Goal: Task Accomplishment & Management: Manage account settings

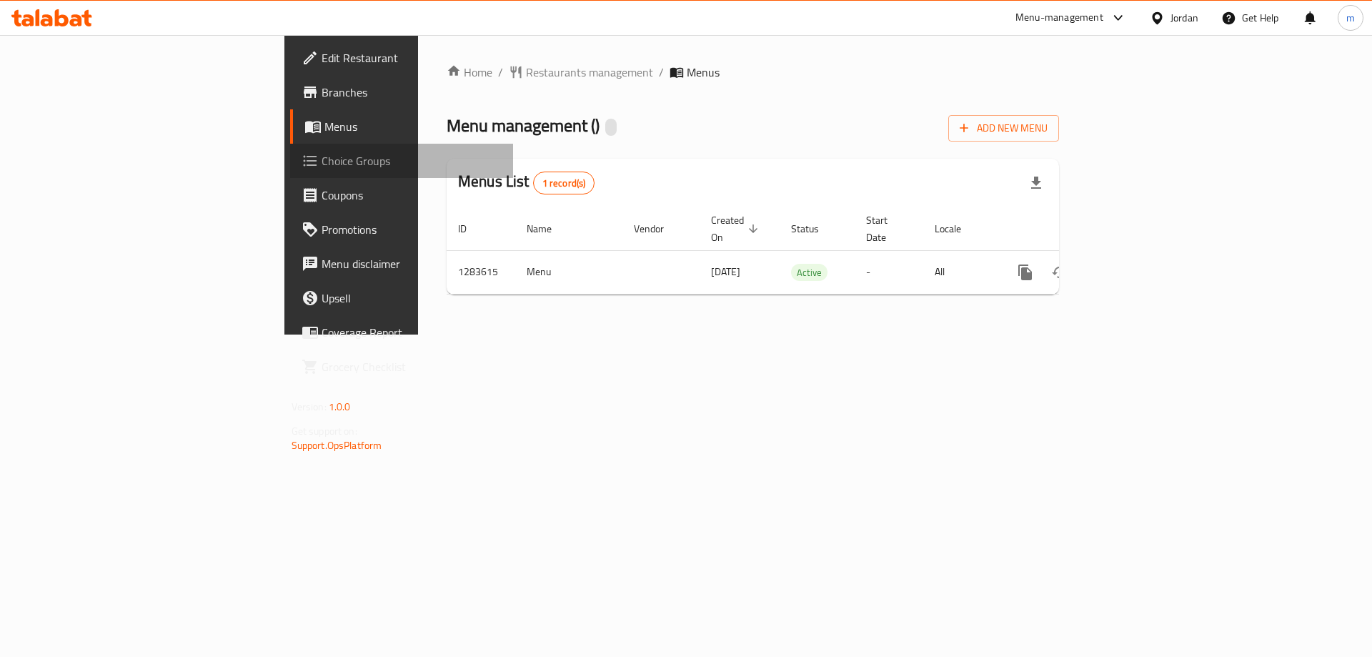
click at [321, 167] on span "Choice Groups" at bounding box center [411, 160] width 181 height 17
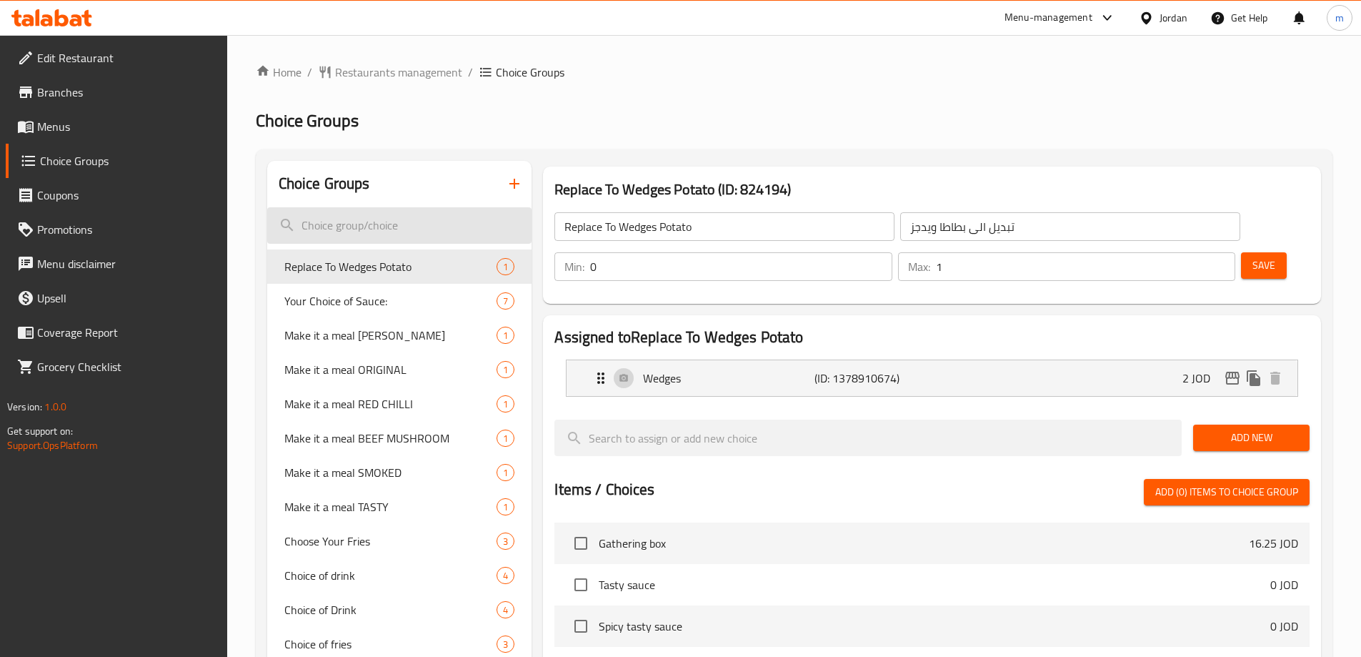
click at [361, 229] on input "search" at bounding box center [399, 225] width 265 height 36
paste input "Your choice of"
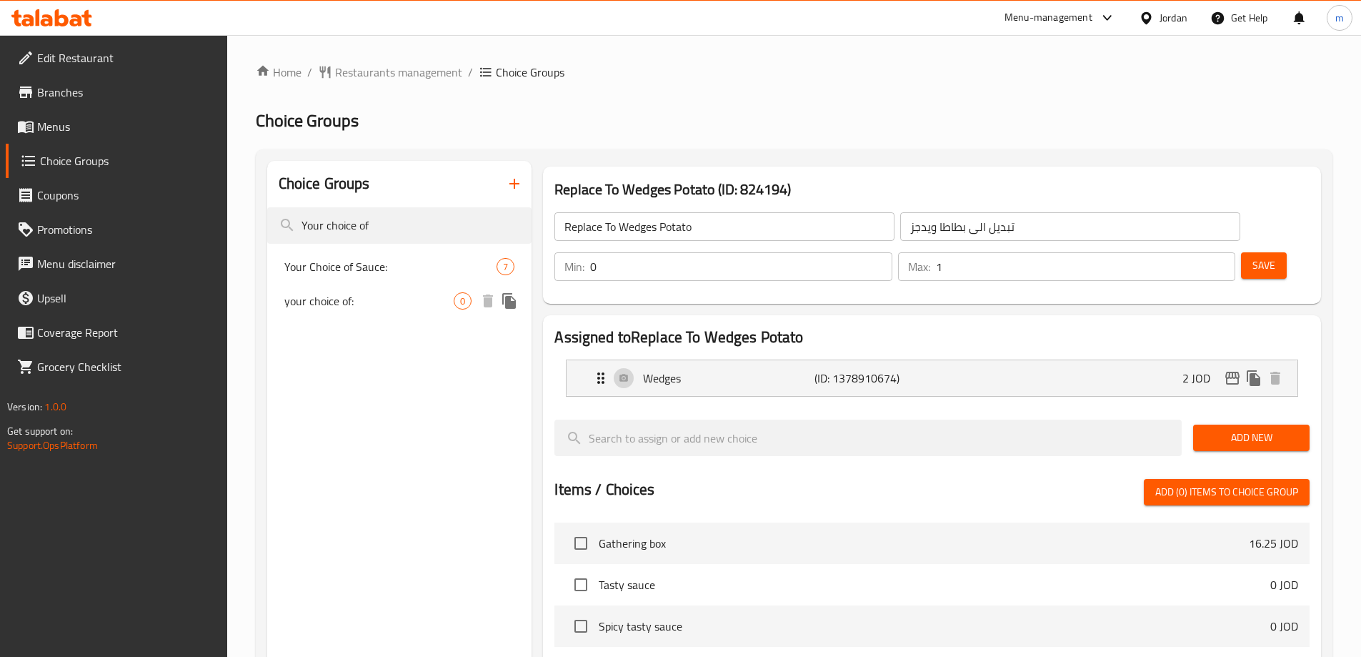
type input "Your choice of"
click at [383, 306] on span "your choice of:" at bounding box center [369, 300] width 170 height 17
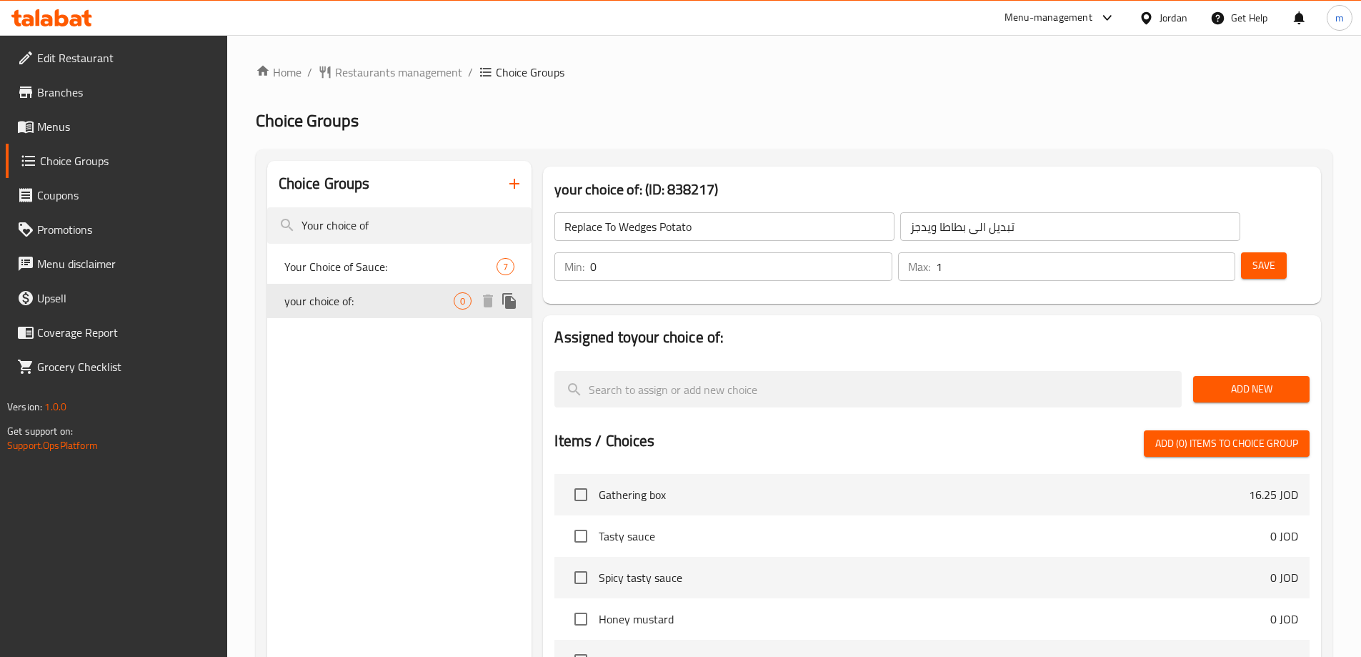
type input "your choice of:"
type input "اختيارك من"
type input "1"
click at [69, 132] on span "Menus" at bounding box center [126, 126] width 179 height 17
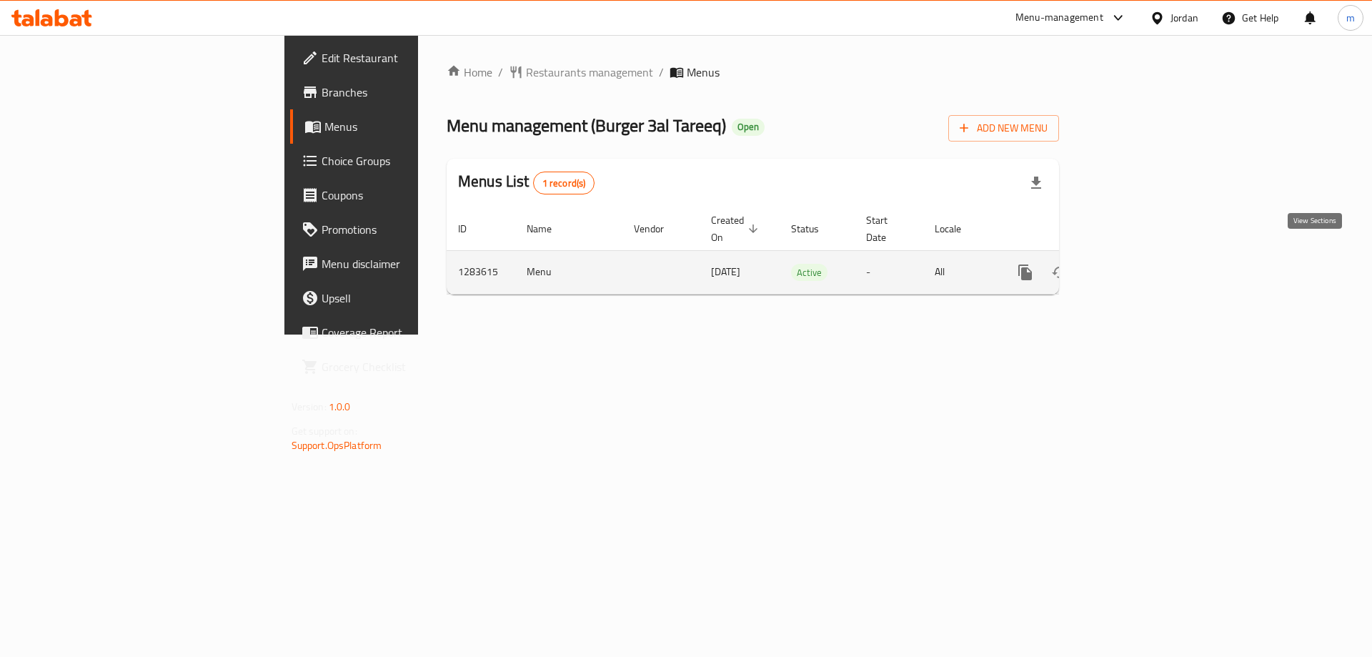
click at [1145, 261] on link "enhanced table" at bounding box center [1128, 272] width 34 height 34
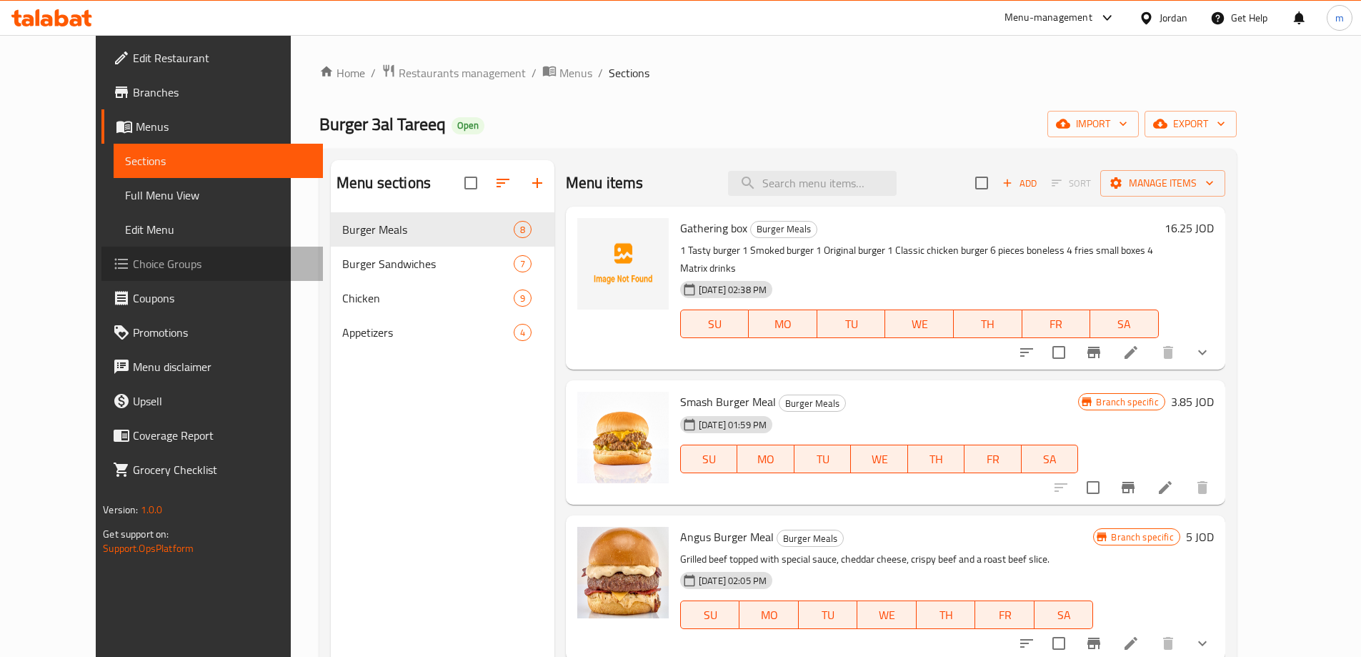
click at [133, 265] on span "Choice Groups" at bounding box center [222, 263] width 179 height 17
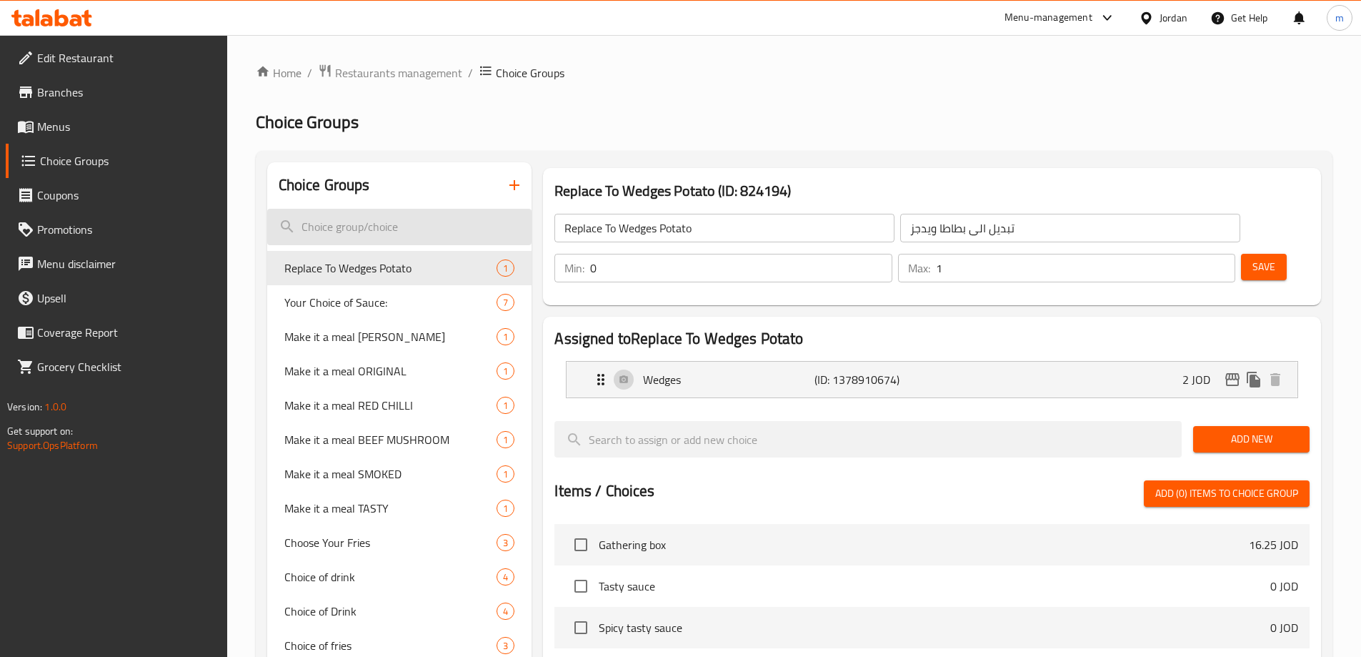
click at [367, 225] on input "search" at bounding box center [399, 227] width 265 height 36
paste input "Your choice of"
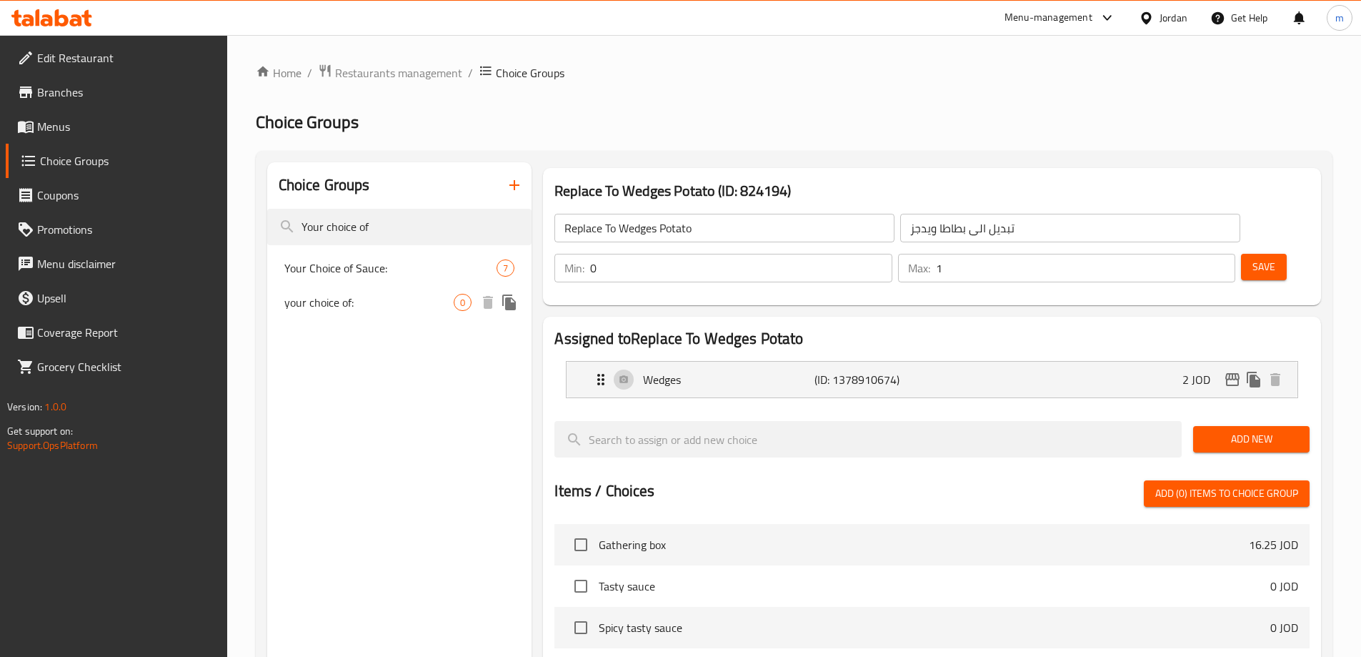
type input "Your choice of"
click at [381, 306] on span "your choice of:" at bounding box center [369, 302] width 170 height 17
type input "your choice of:"
type input "اختيارك من"
type input "1"
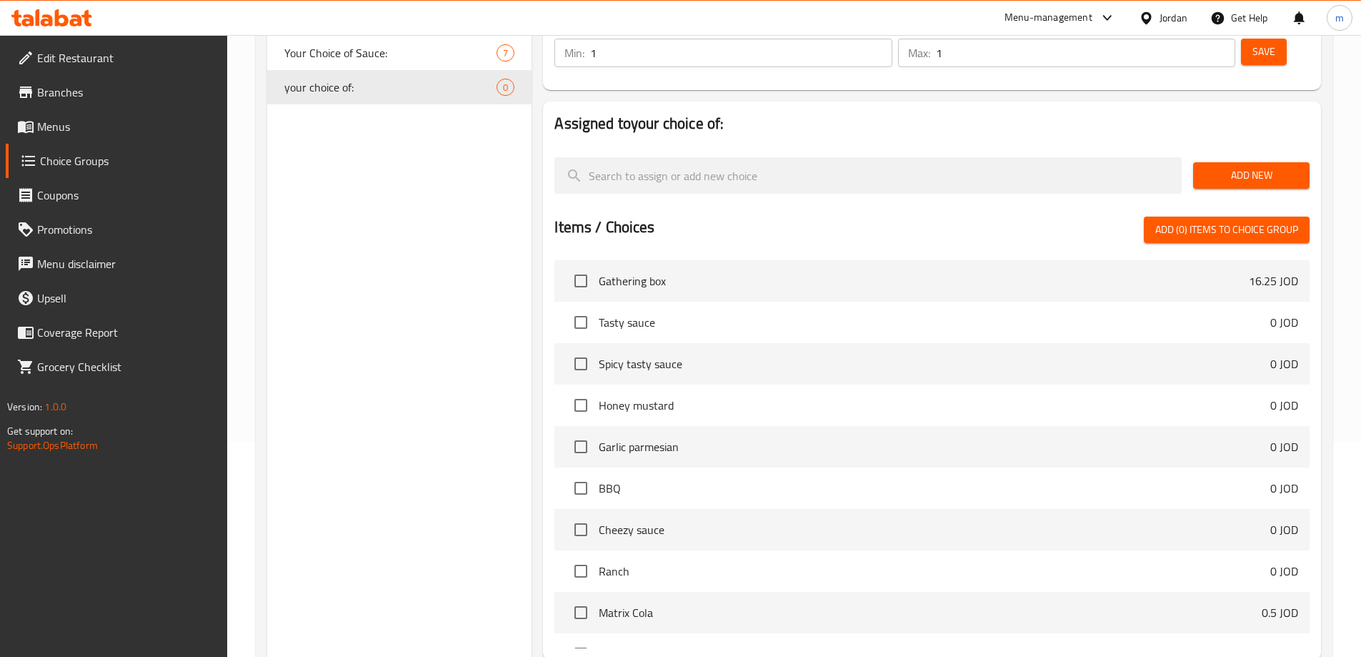
scroll to position [324, 0]
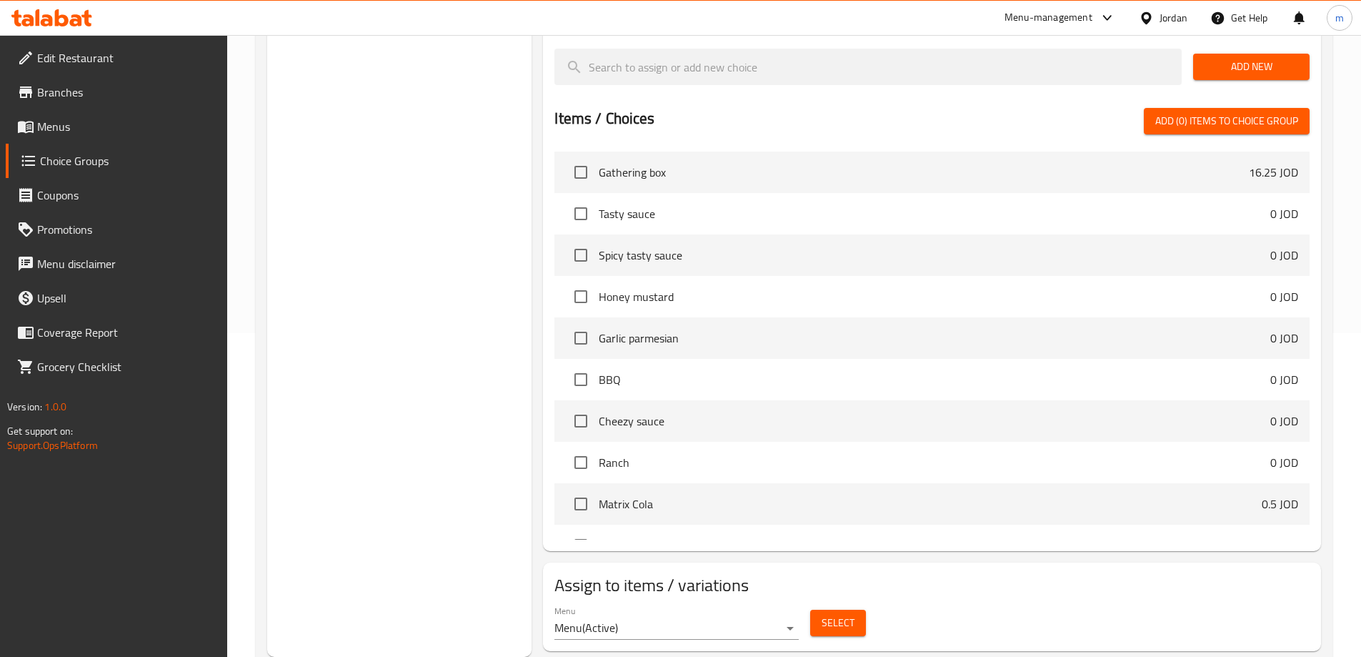
click at [842, 614] on span "Select" at bounding box center [838, 623] width 33 height 18
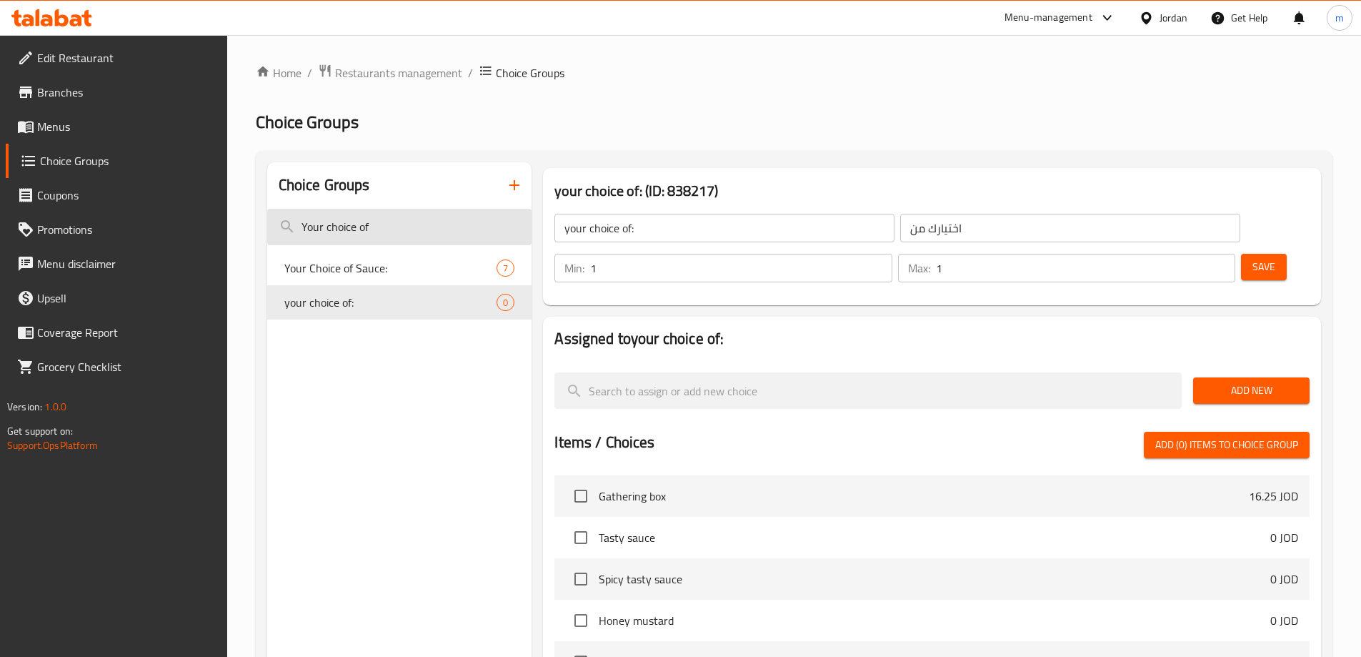
click at [437, 231] on input "Your choice of" at bounding box center [399, 227] width 265 height 36
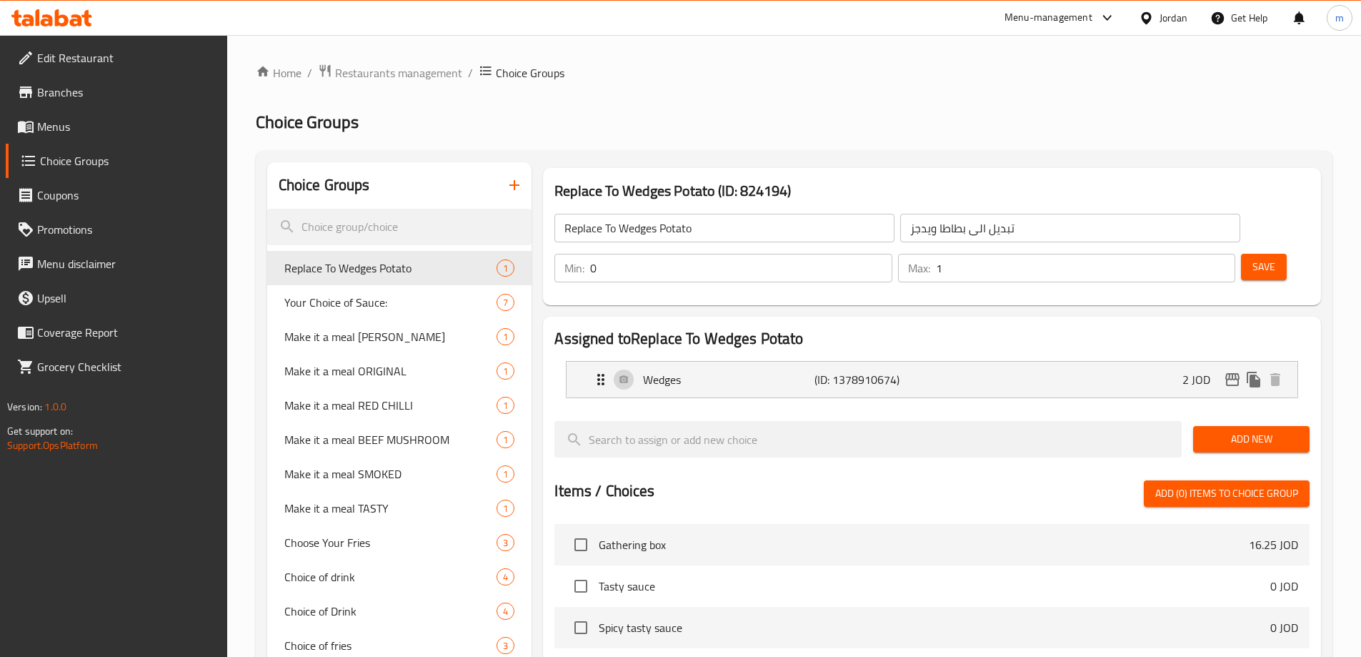
click at [392, 249] on nav "Replace To Wedges Potato 1 Your Choice of Sauce: 7 Make it a meal ANGUS 1 Make …" at bounding box center [399, 525] width 265 height 560
click at [401, 229] on input "search" at bounding box center [399, 227] width 265 height 36
paste input "Your choice of"
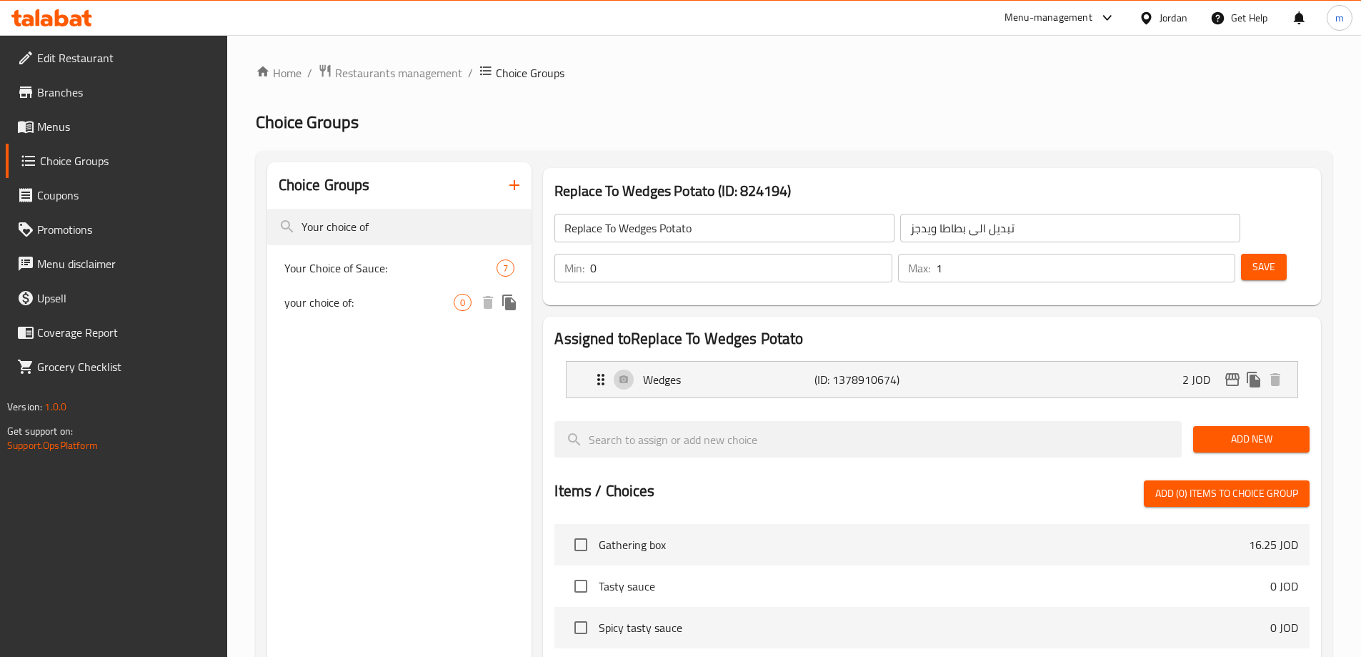
type input "Your choice of"
click at [394, 315] on div "your choice of: 0" at bounding box center [399, 302] width 265 height 34
type input "your choice of:"
type input "اختيارك من"
type input "1"
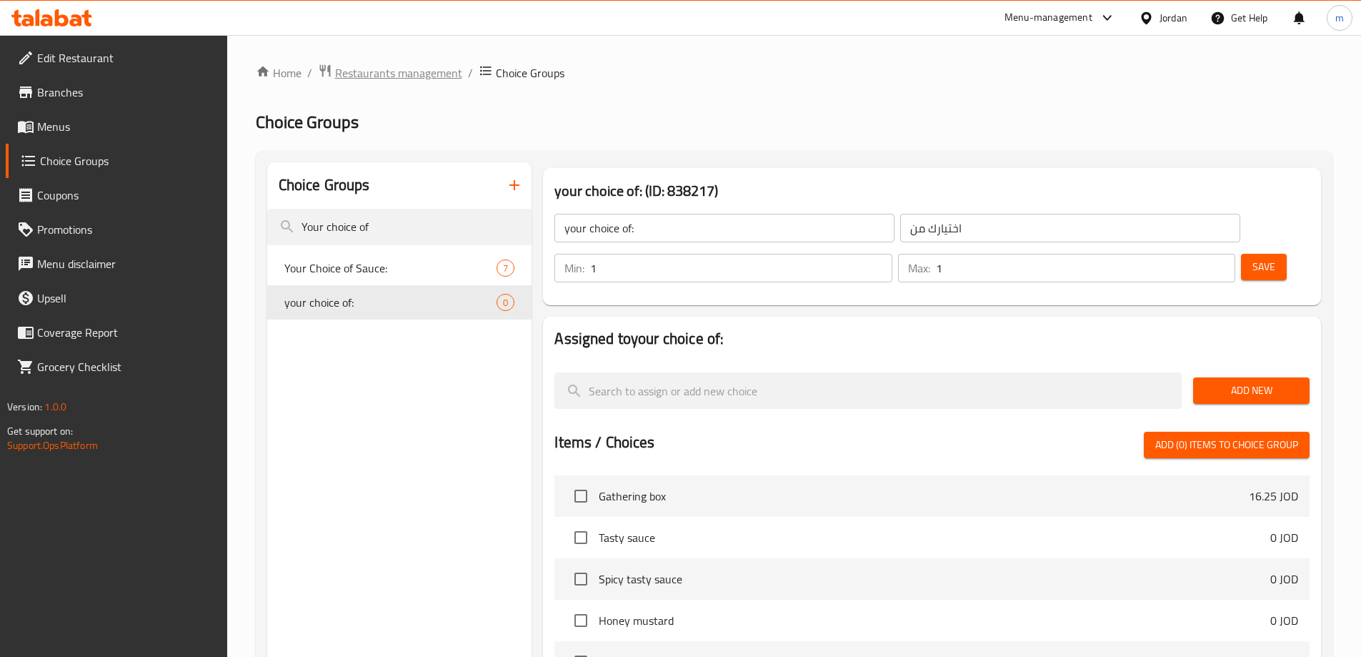
click at [379, 69] on span "Restaurants management" at bounding box center [398, 72] width 127 height 17
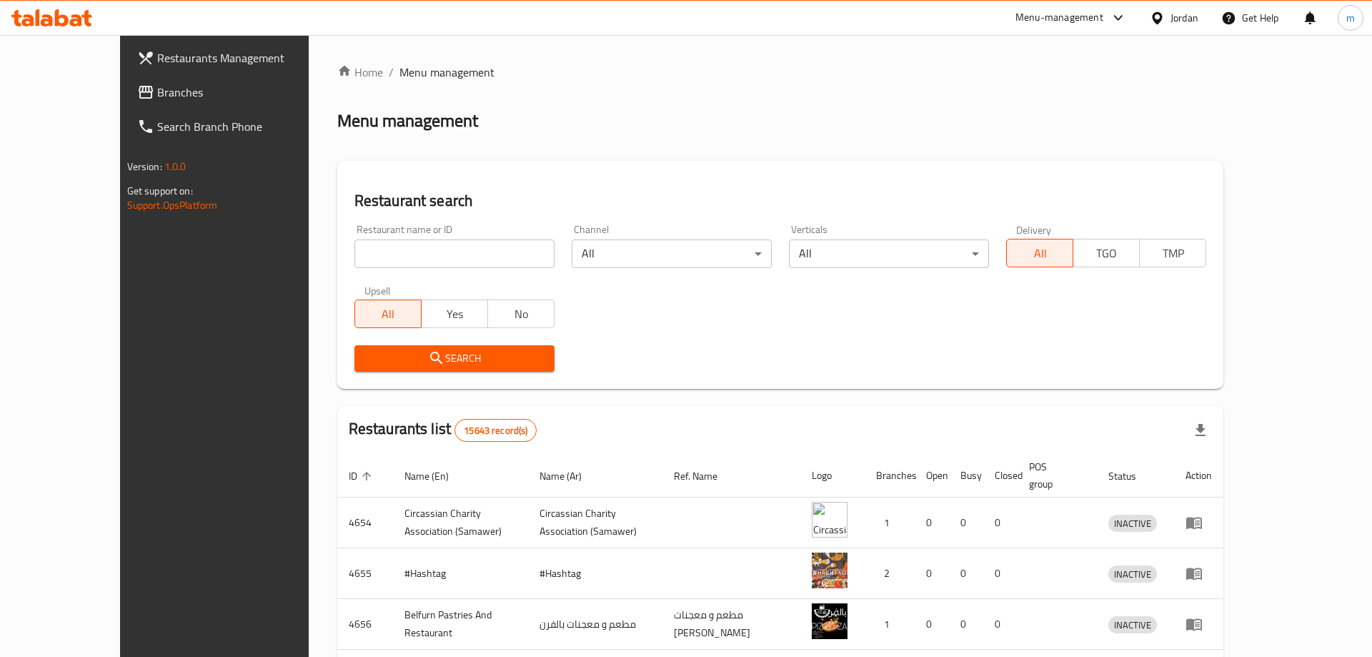
click at [84, 95] on div at bounding box center [686, 328] width 1372 height 657
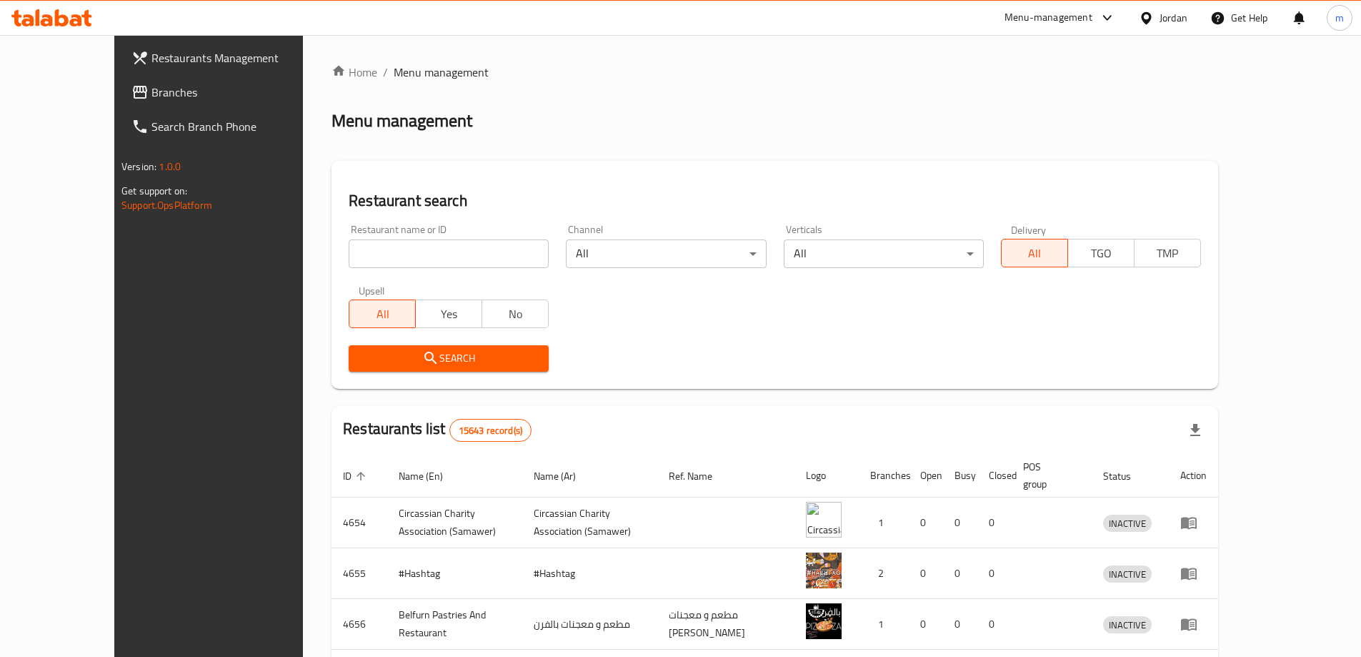
click at [151, 95] on span "Branches" at bounding box center [240, 92] width 179 height 17
